Goal: Task Accomplishment & Management: Manage account settings

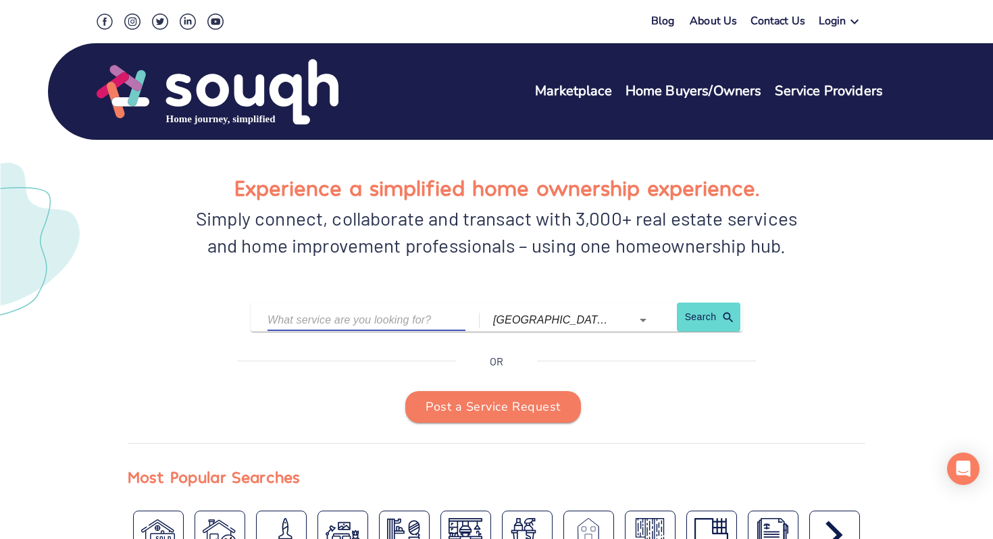
click at [341, 317] on input "text" at bounding box center [356, 319] width 178 height 21
click at [498, 316] on input "[GEOGRAPHIC_DATA] ([GEOGRAPHIC_DATA])" at bounding box center [553, 319] width 120 height 21
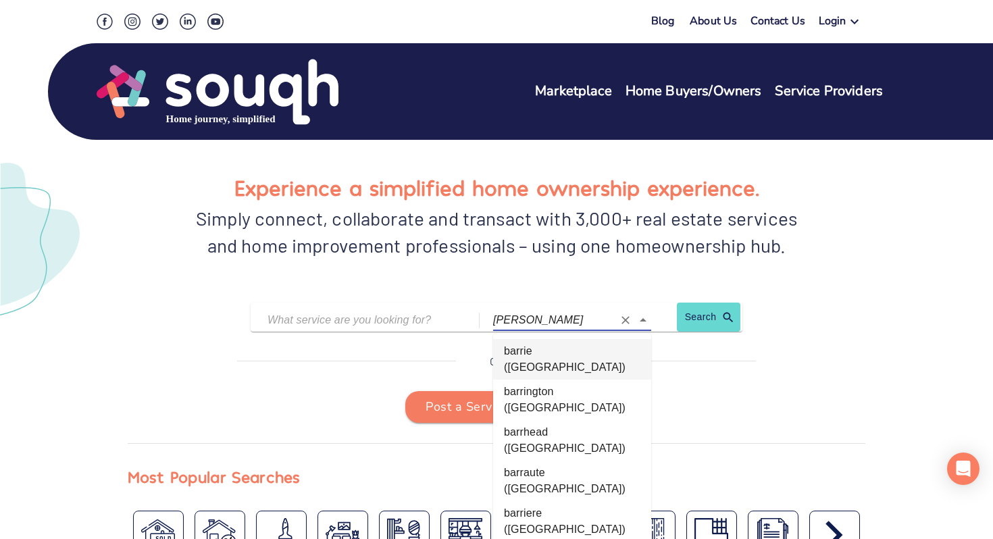
click at [531, 351] on li "barrie (Ontario)" at bounding box center [572, 359] width 158 height 41
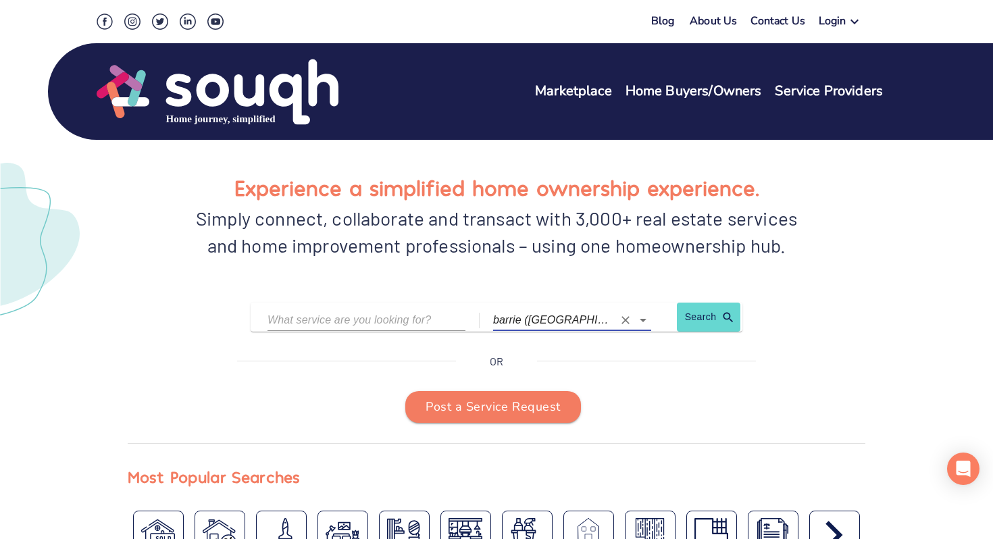
type input "barrie (Ontario)"
click at [355, 324] on input "text" at bounding box center [356, 319] width 178 height 21
type input "real estate"
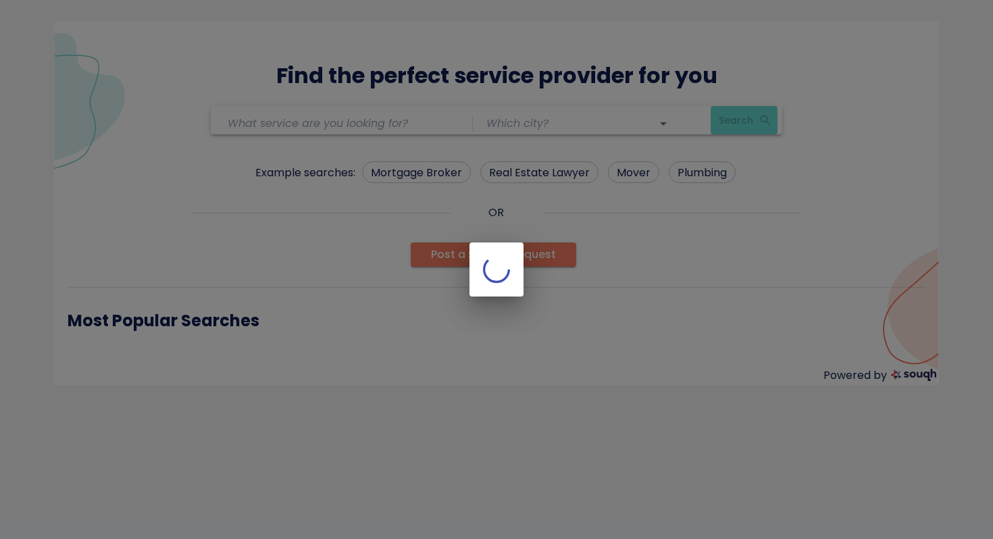
type input "barrie ([GEOGRAPHIC_DATA])"
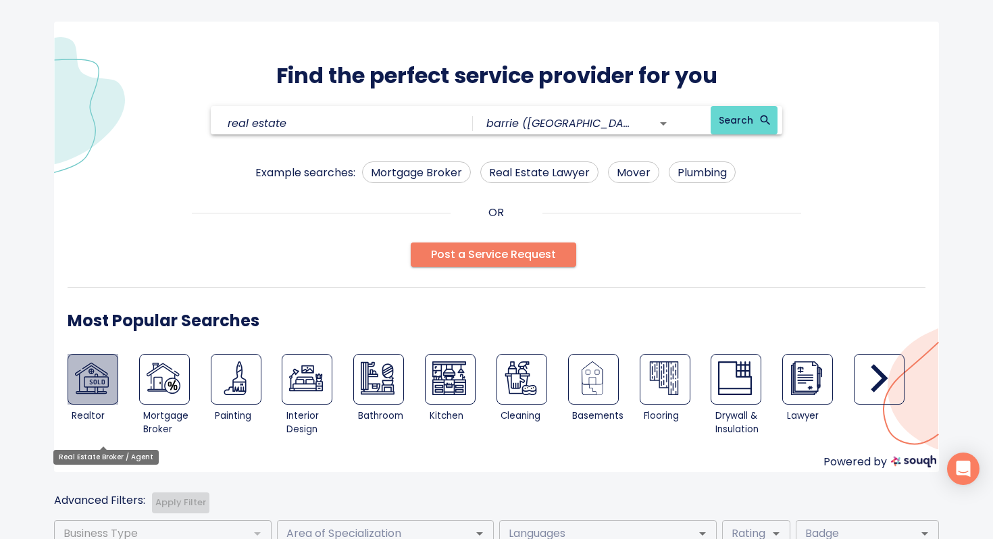
click at [107, 384] on img at bounding box center [92, 378] width 34 height 34
type input "Real Estate Broker / Agent"
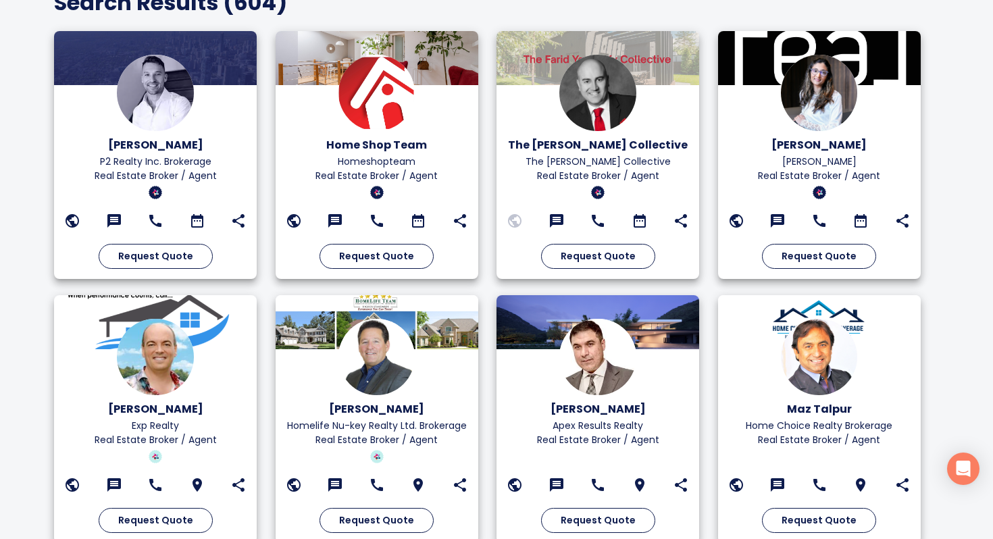
scroll to position [928, 0]
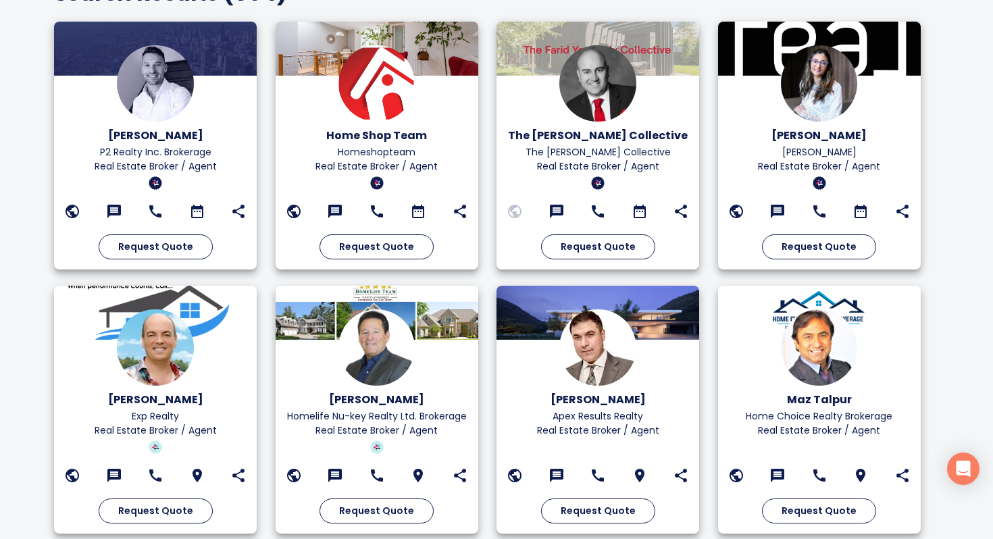
click at [409, 363] on img at bounding box center [376, 347] width 76 height 76
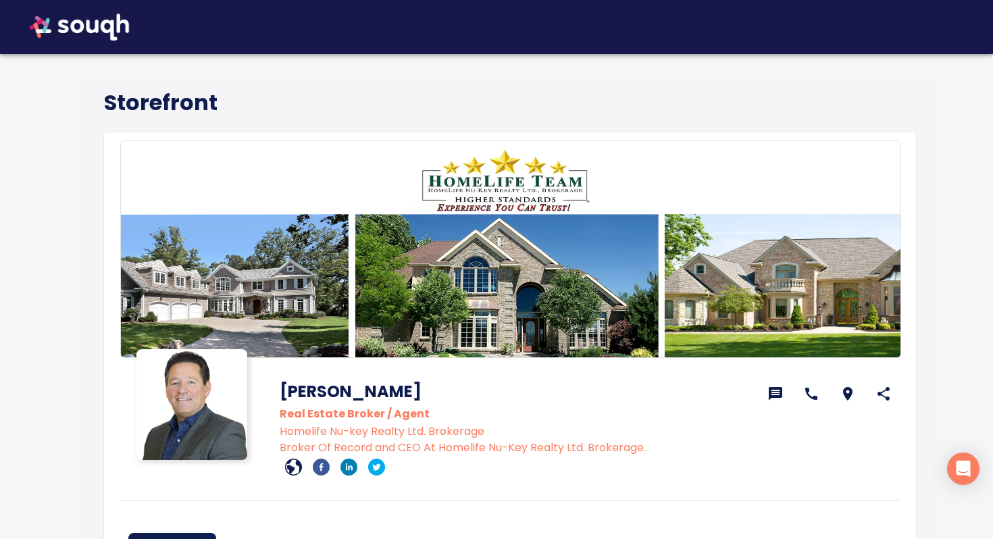
click at [69, 29] on img at bounding box center [79, 27] width 126 height 54
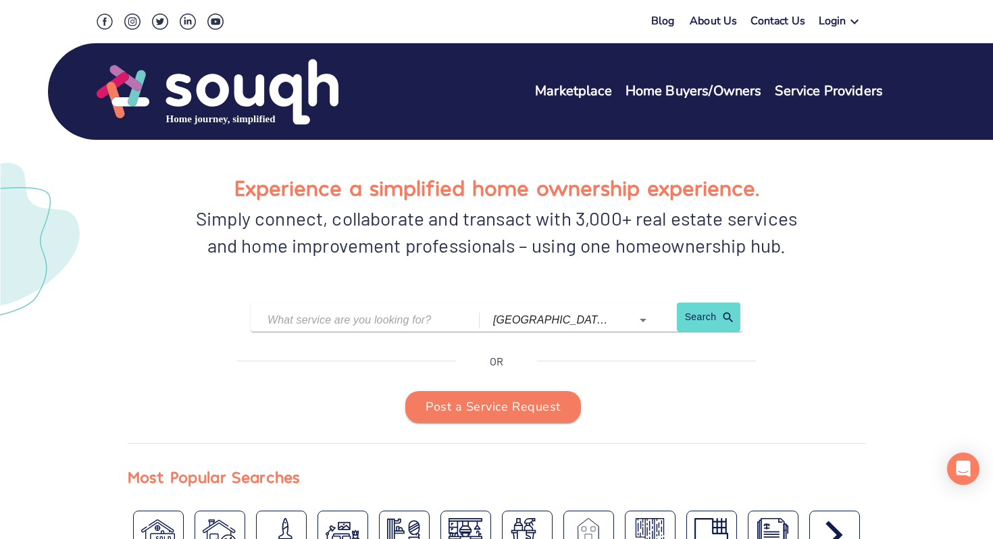
click at [837, 17] on div "Login" at bounding box center [832, 24] width 28 height 20
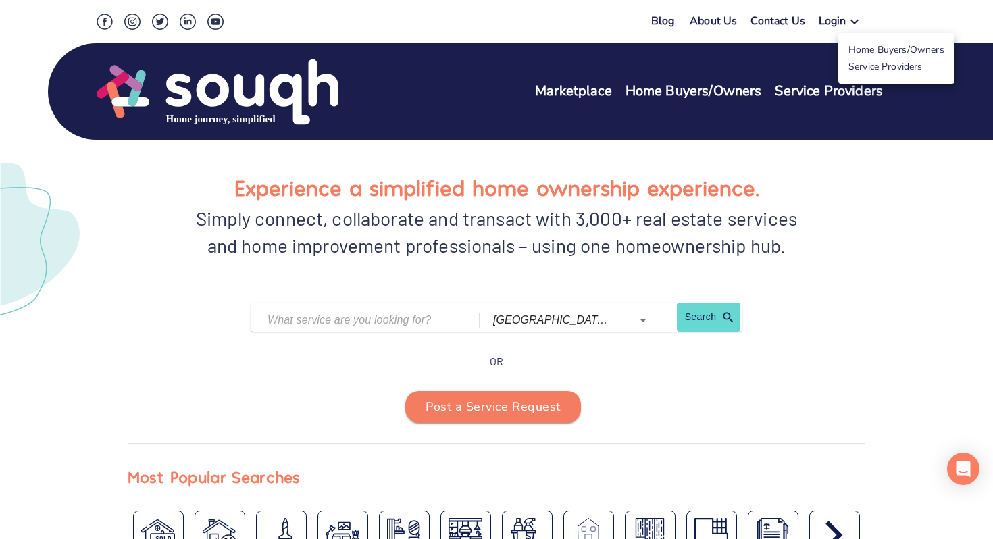
click at [870, 66] on link "Service Providers" at bounding box center [885, 66] width 74 height 13
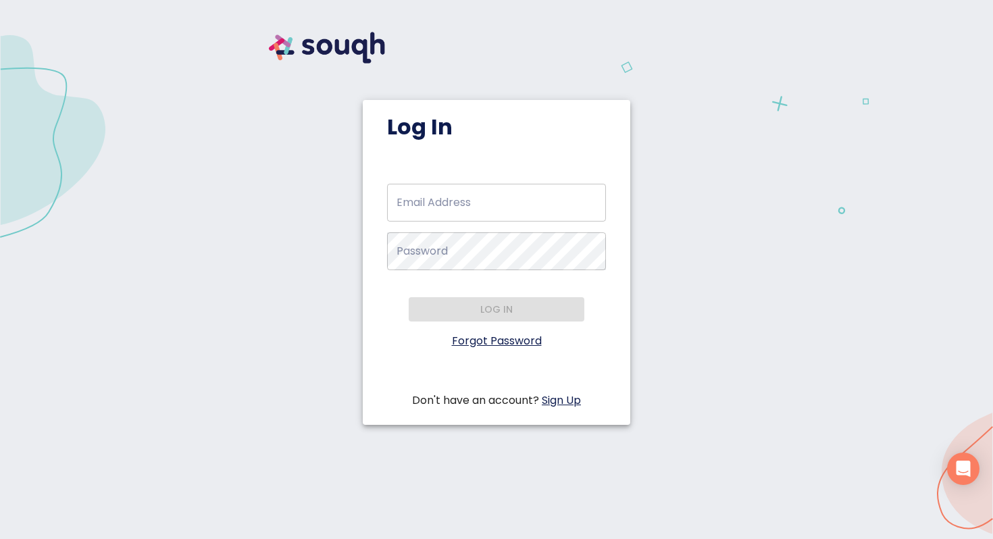
click at [448, 207] on input "Email Address   *" at bounding box center [496, 203] width 219 height 38
type input "craig@bellwethergroup.ca"
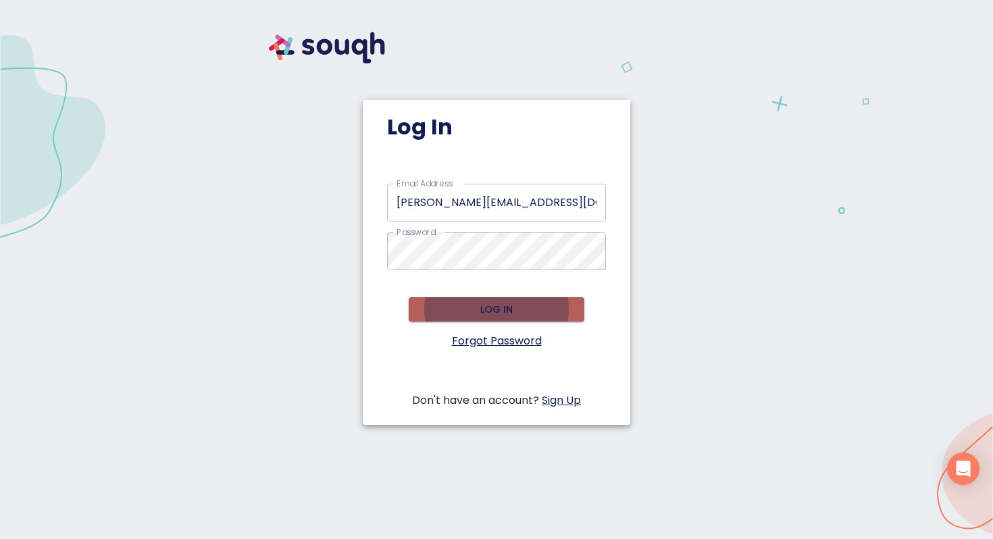
click at [517, 313] on span "Log in" at bounding box center [496, 309] width 154 height 17
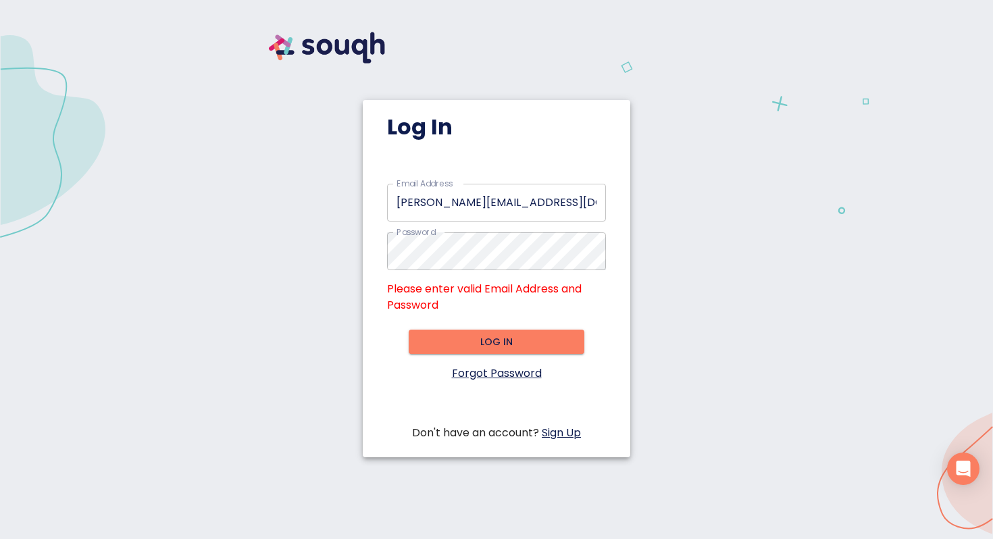
click at [496, 371] on link "Forgot Password" at bounding box center [497, 373] width 90 height 16
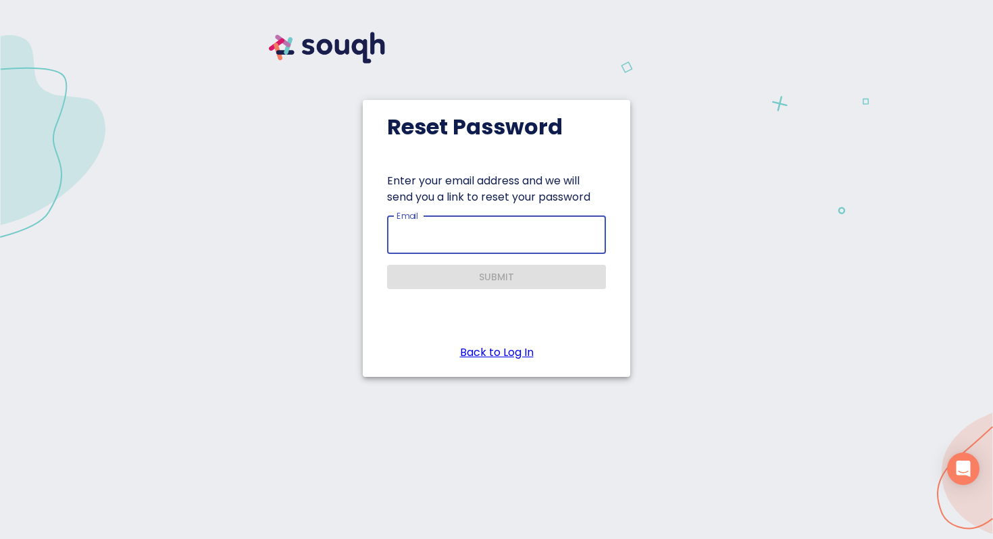
click at [457, 228] on input "Email" at bounding box center [496, 235] width 219 height 38
type input "[EMAIL_ADDRESS][DOMAIN_NAME]"
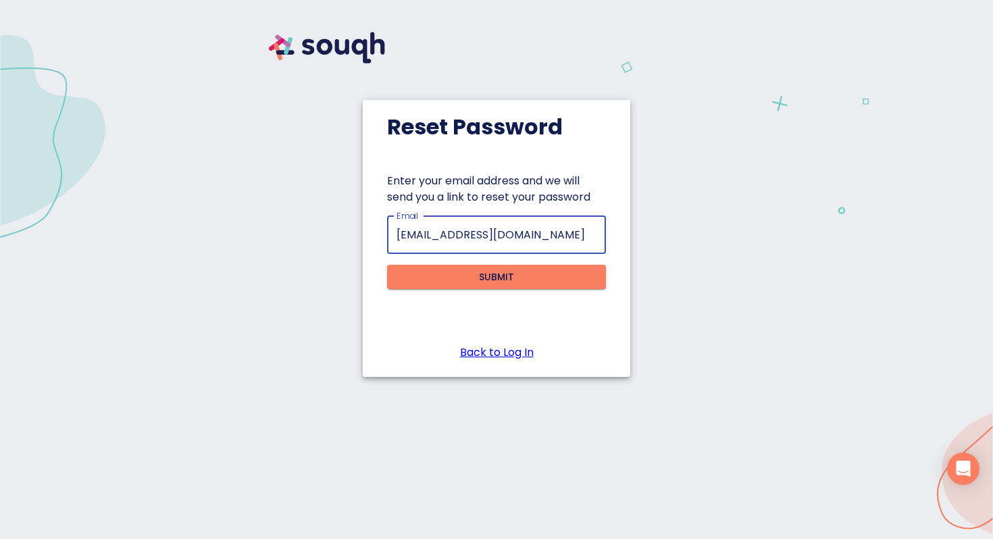
click at [470, 271] on span "Submit" at bounding box center [496, 277] width 197 height 17
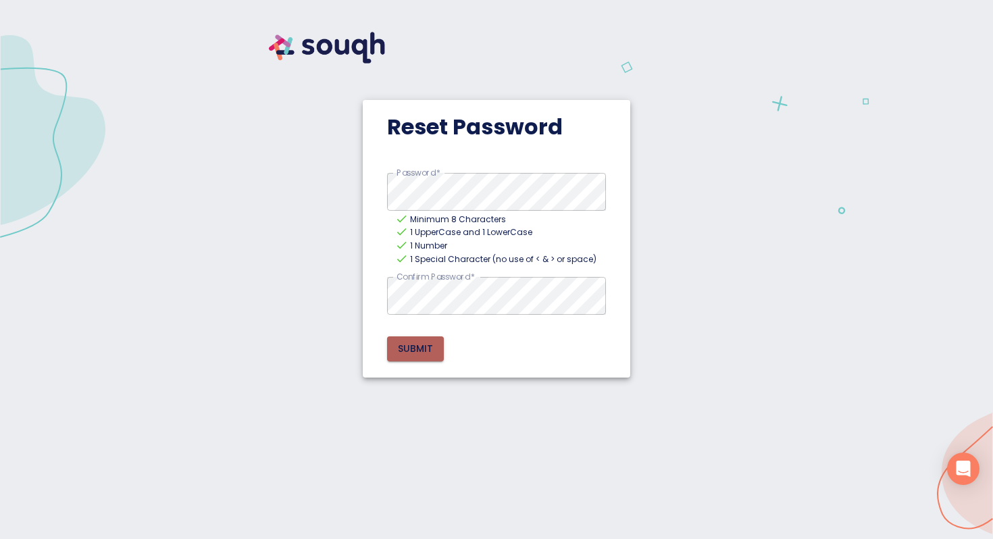
click at [402, 342] on span "Submit" at bounding box center [415, 348] width 35 height 17
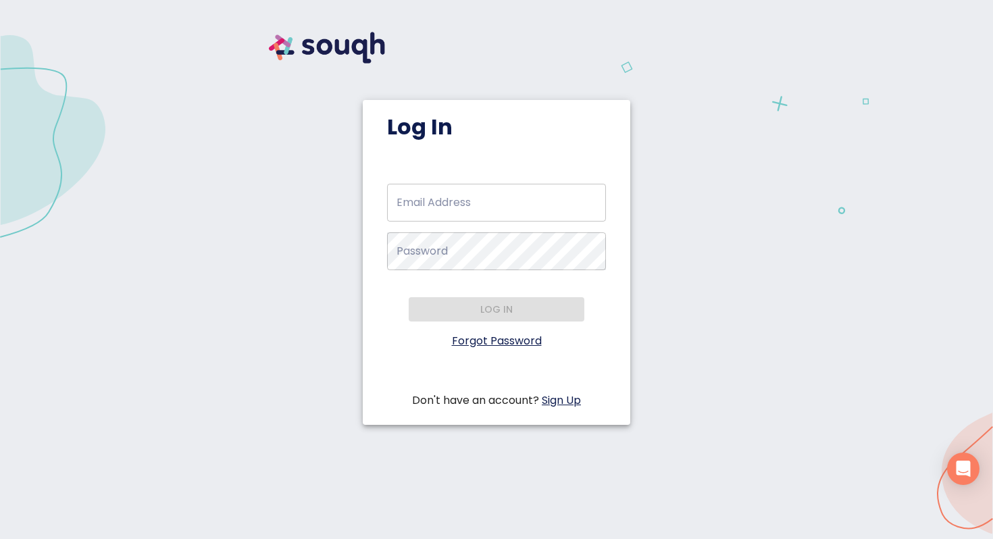
click at [493, 206] on input "Email Address   *" at bounding box center [496, 203] width 219 height 38
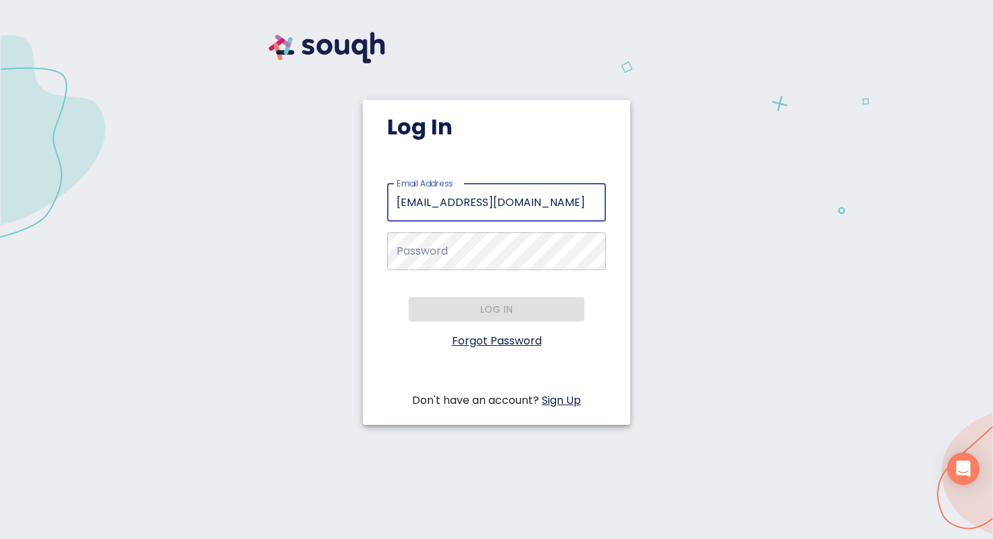
type input "[EMAIL_ADDRESS][DOMAIN_NAME]"
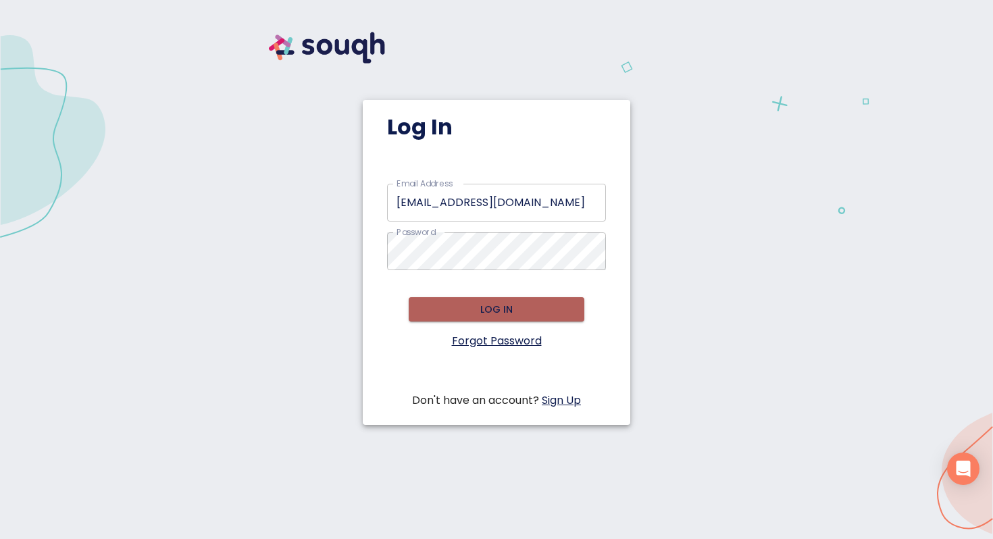
click at [423, 305] on span "Log in" at bounding box center [496, 309] width 154 height 17
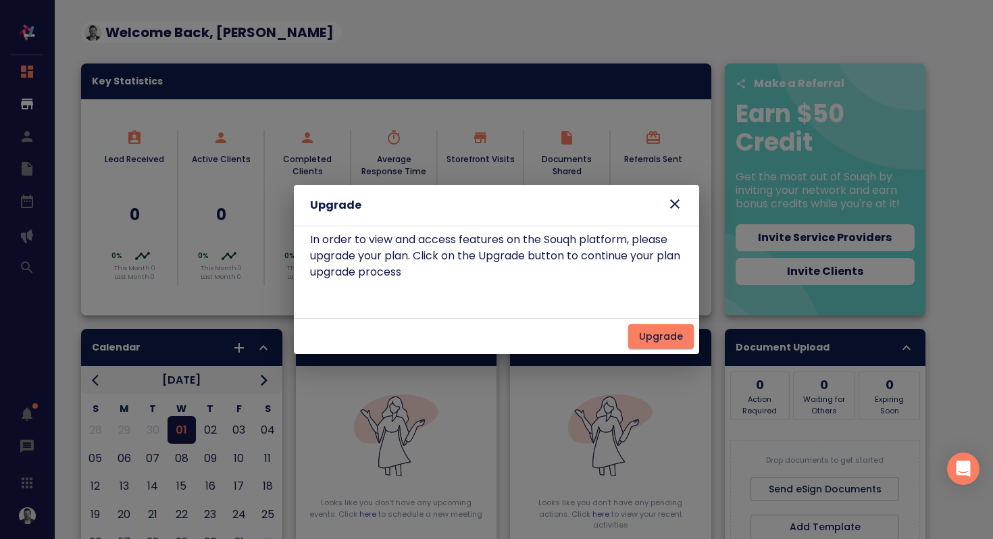
click at [681, 202] on icon at bounding box center [675, 204] width 16 height 16
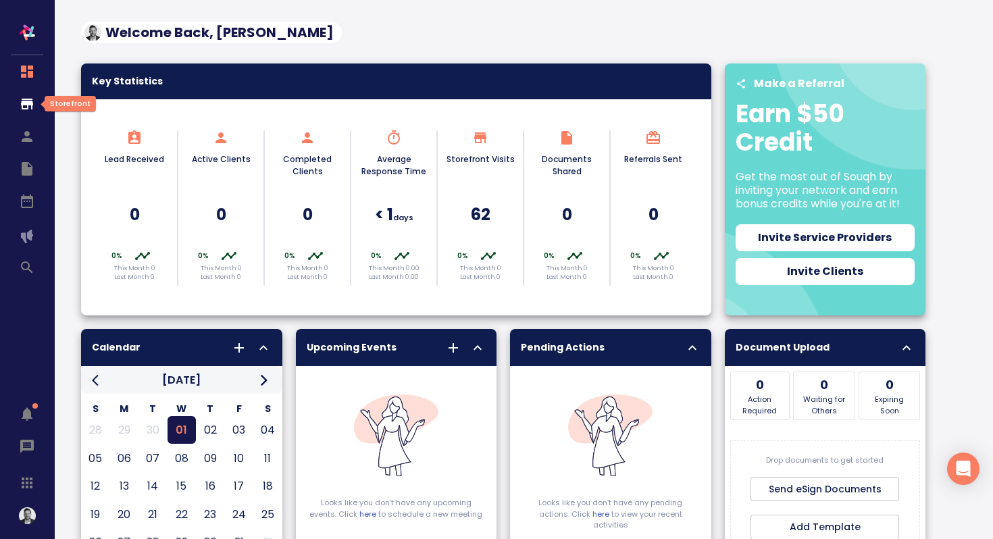
click at [30, 102] on icon "button" at bounding box center [27, 104] width 12 height 11
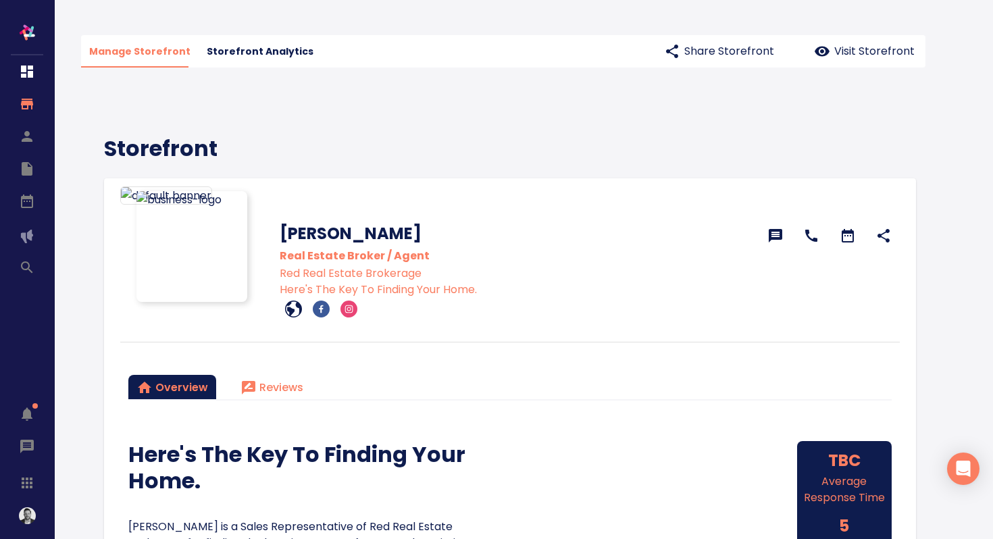
click at [266, 53] on span "Storefront Analytics" at bounding box center [260, 51] width 107 height 17
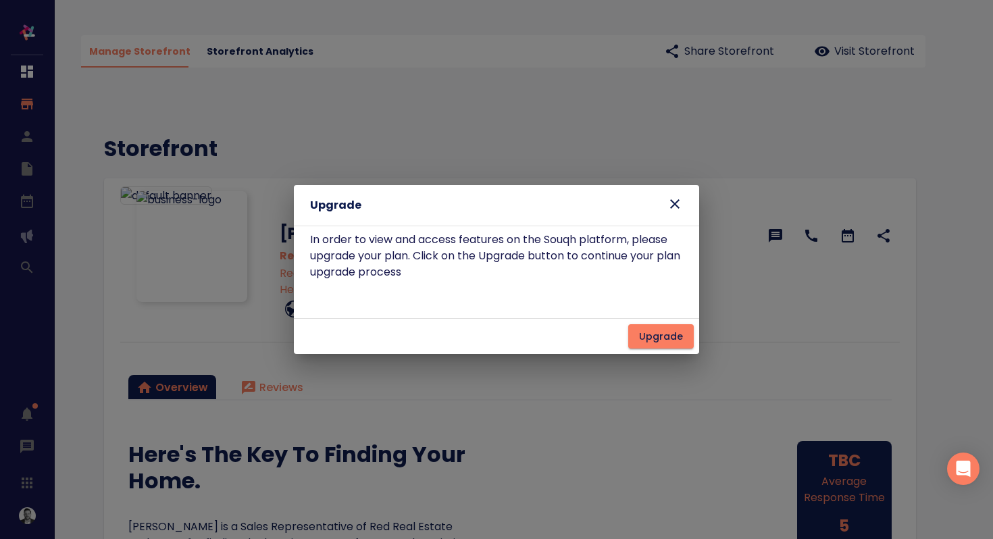
click at [674, 190] on div "Upgrade" at bounding box center [496, 205] width 405 height 41
click at [676, 203] on icon at bounding box center [675, 204] width 16 height 16
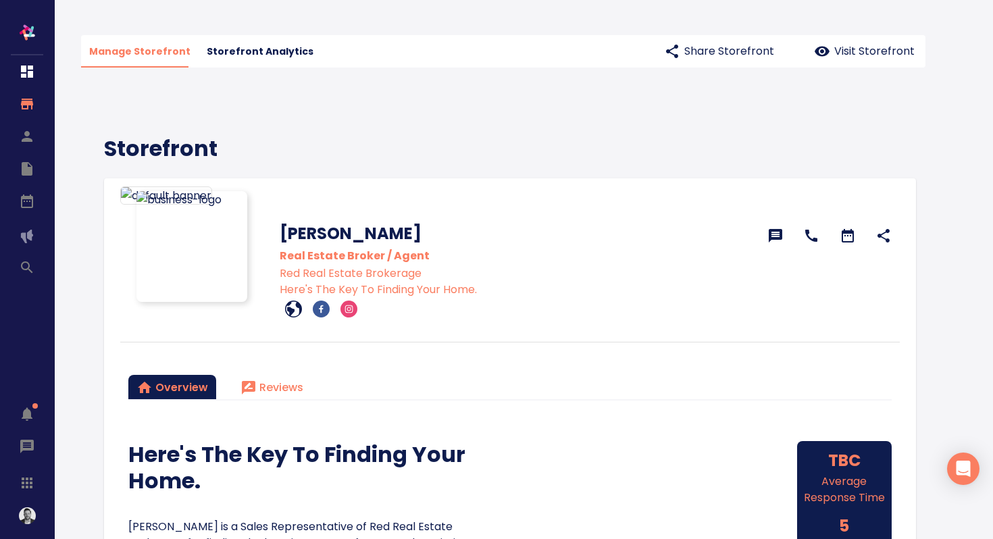
click at [850, 55] on p "Visit Storefront" at bounding box center [874, 51] width 80 height 16
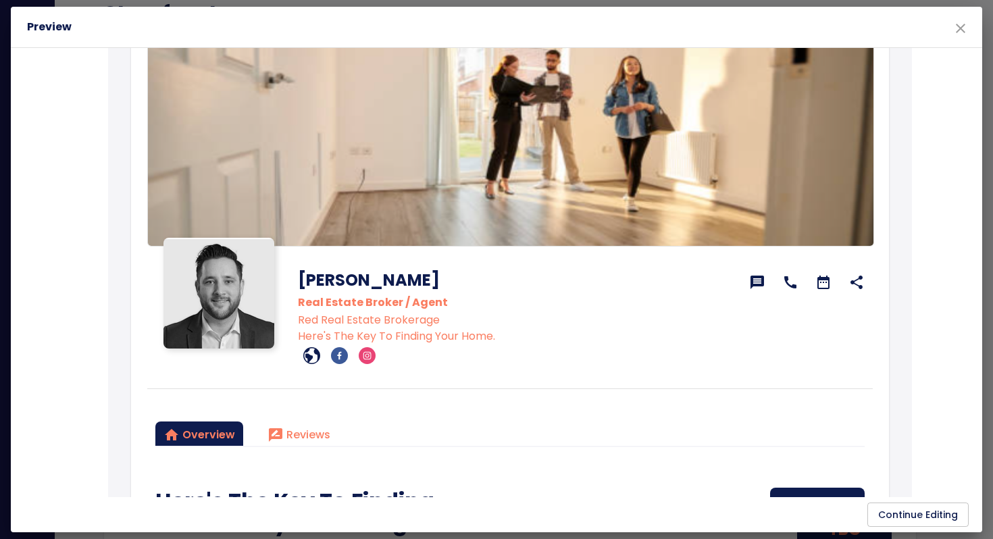
scroll to position [64, 0]
